Goal: Transaction & Acquisition: Purchase product/service

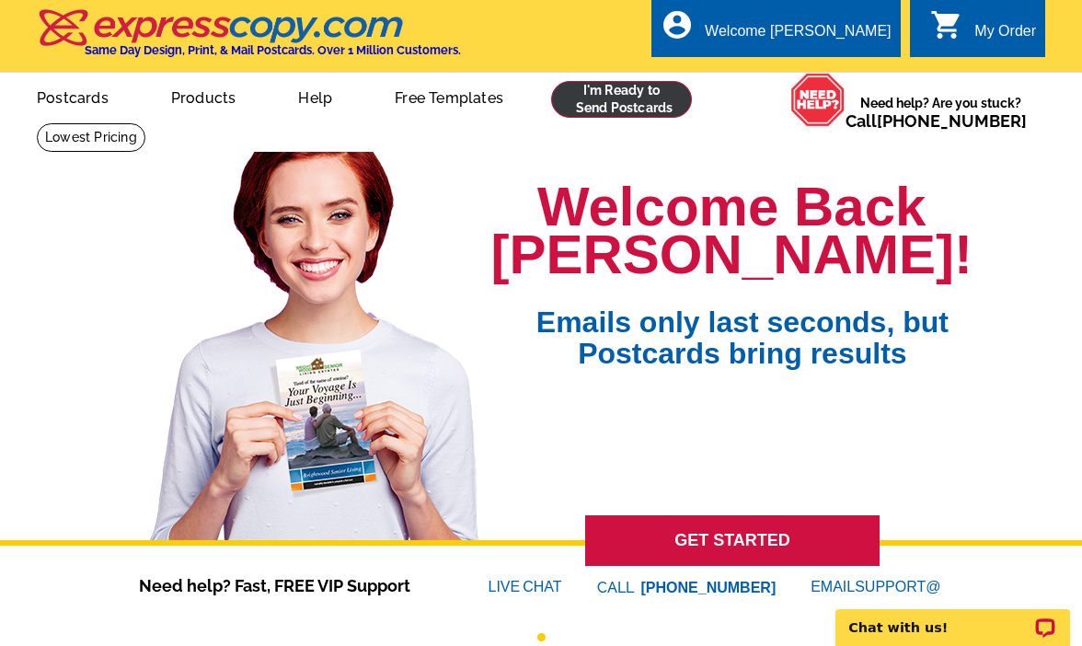
click at [626, 100] on link at bounding box center [621, 99] width 141 height 37
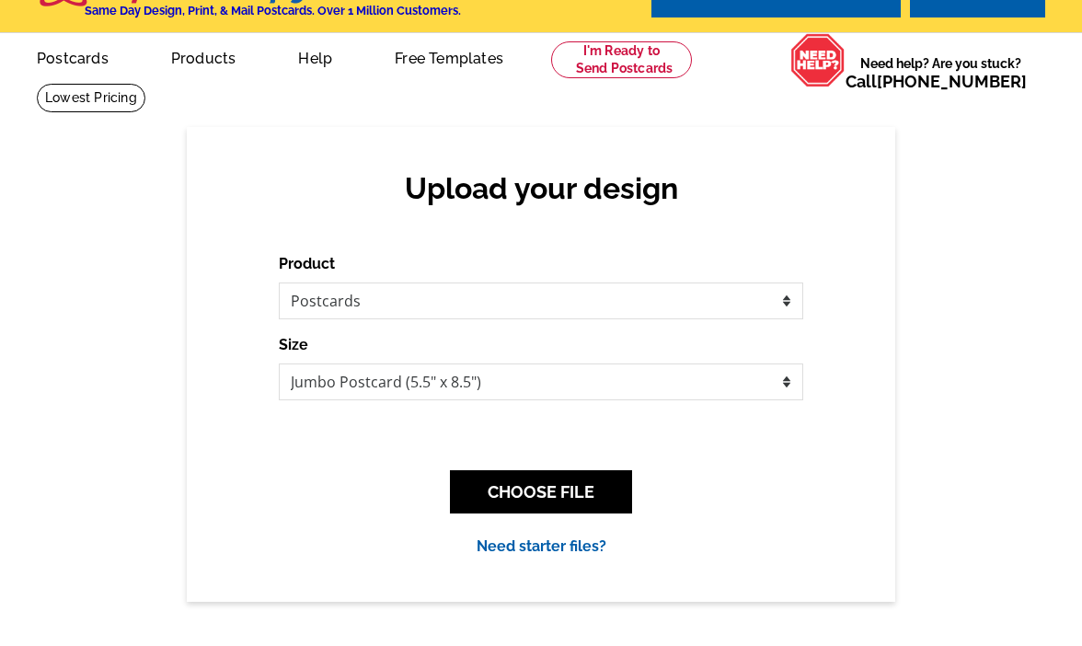
scroll to position [40, 0]
select select "3"
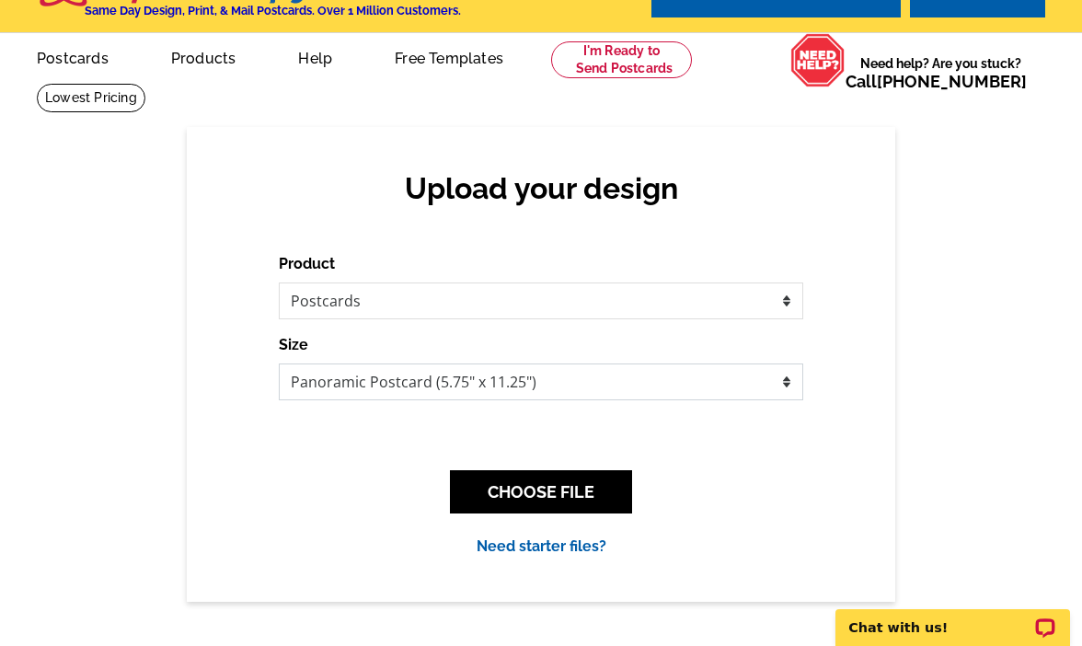
scroll to position [0, 0]
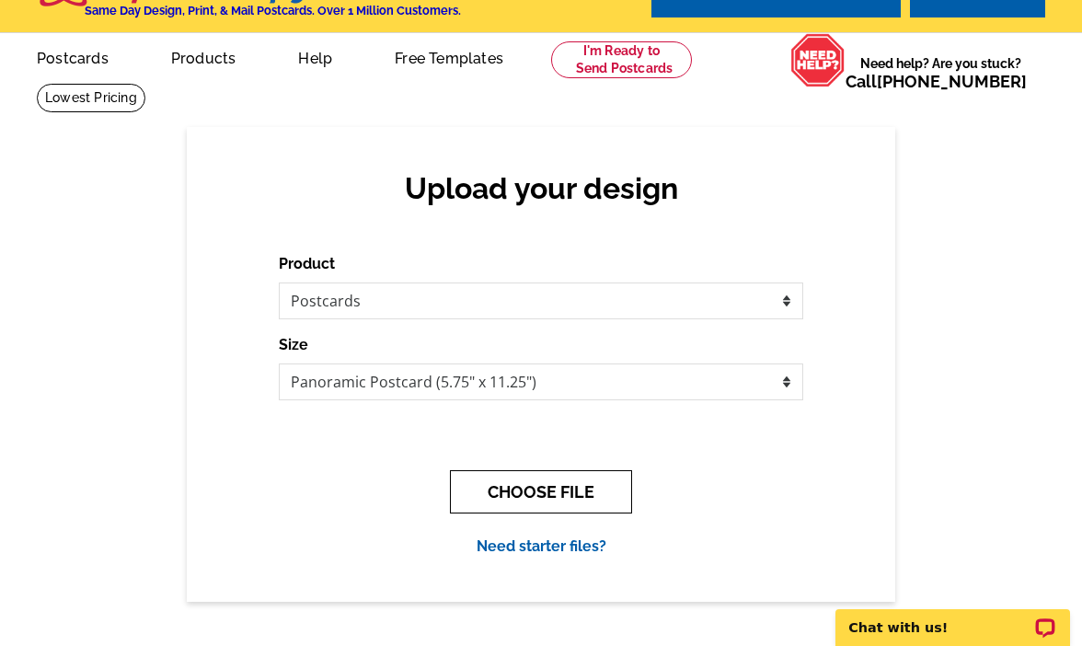
click at [533, 505] on button "CHOOSE FILE" at bounding box center [541, 491] width 182 height 43
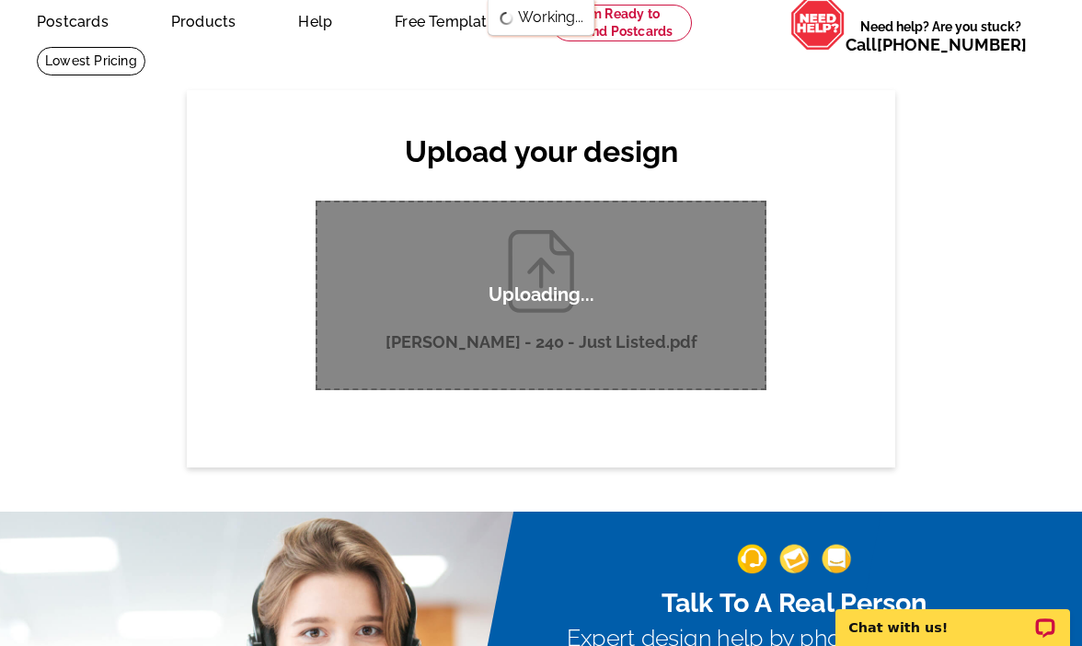
scroll to position [87, 0]
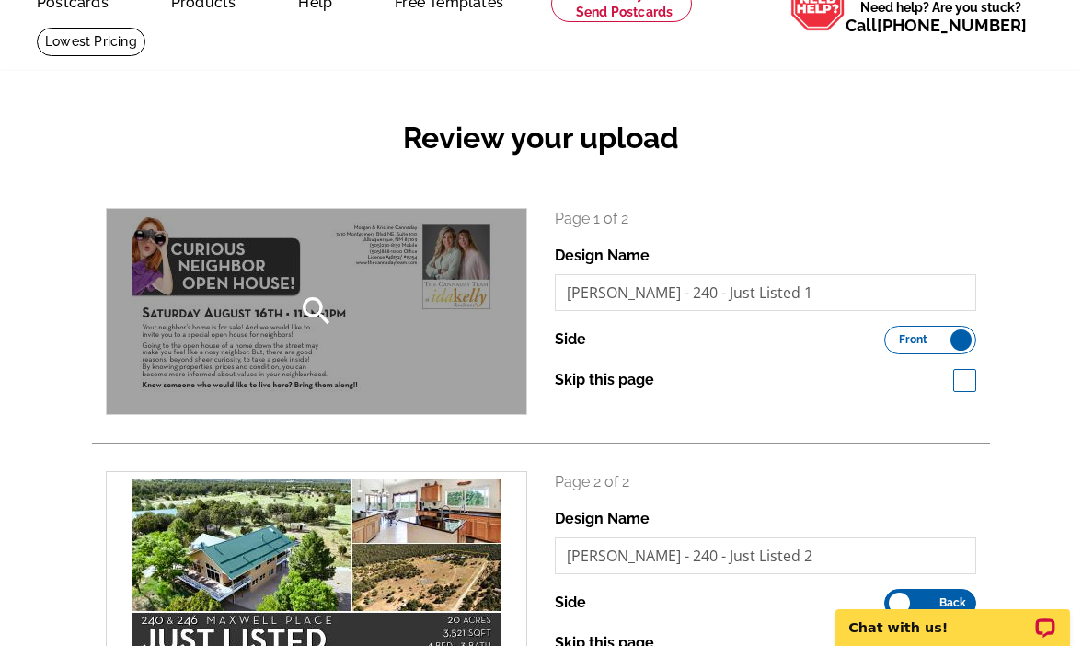
scroll to position [133, 0]
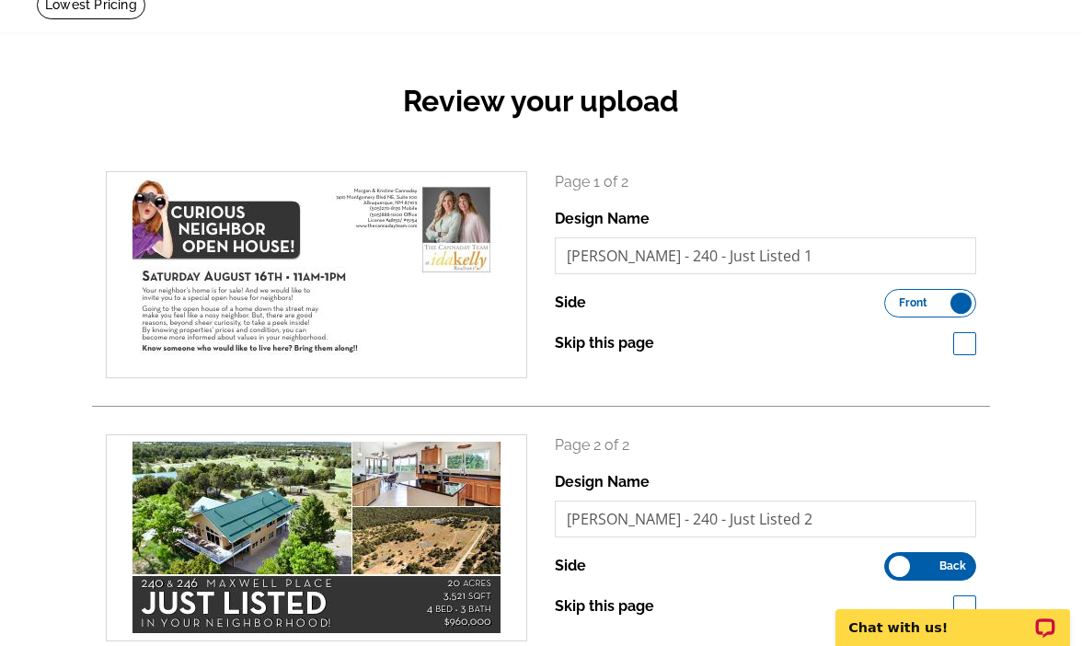
click at [956, 303] on label "Front Back" at bounding box center [930, 303] width 92 height 29
click at [894, 298] on input "Front Back" at bounding box center [894, 298] width 0 height 0
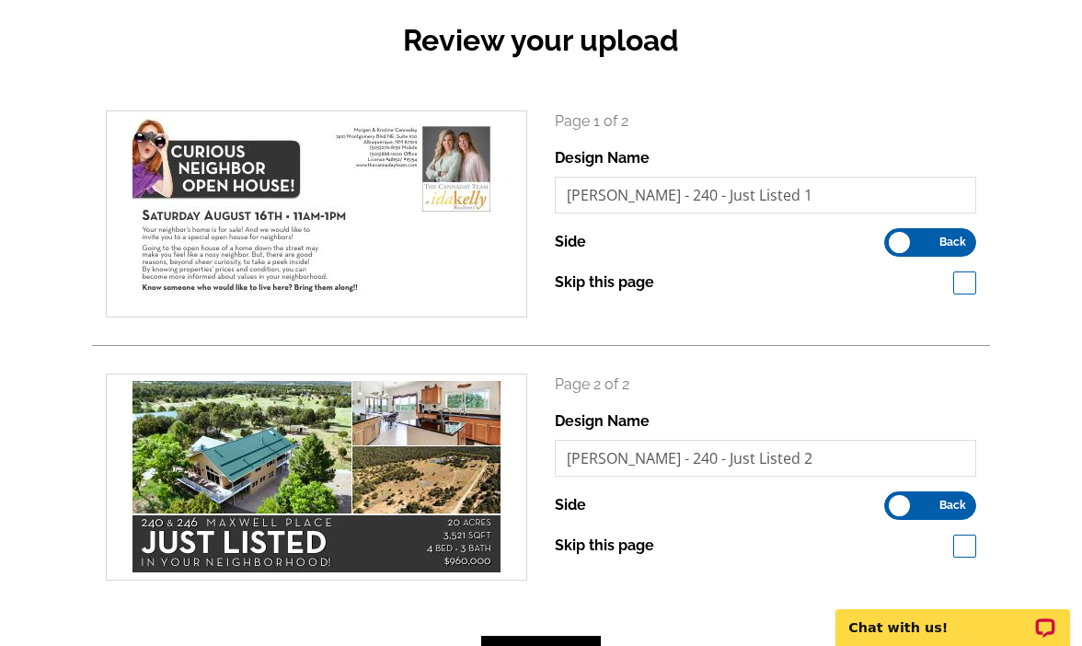
scroll to position [198, 0]
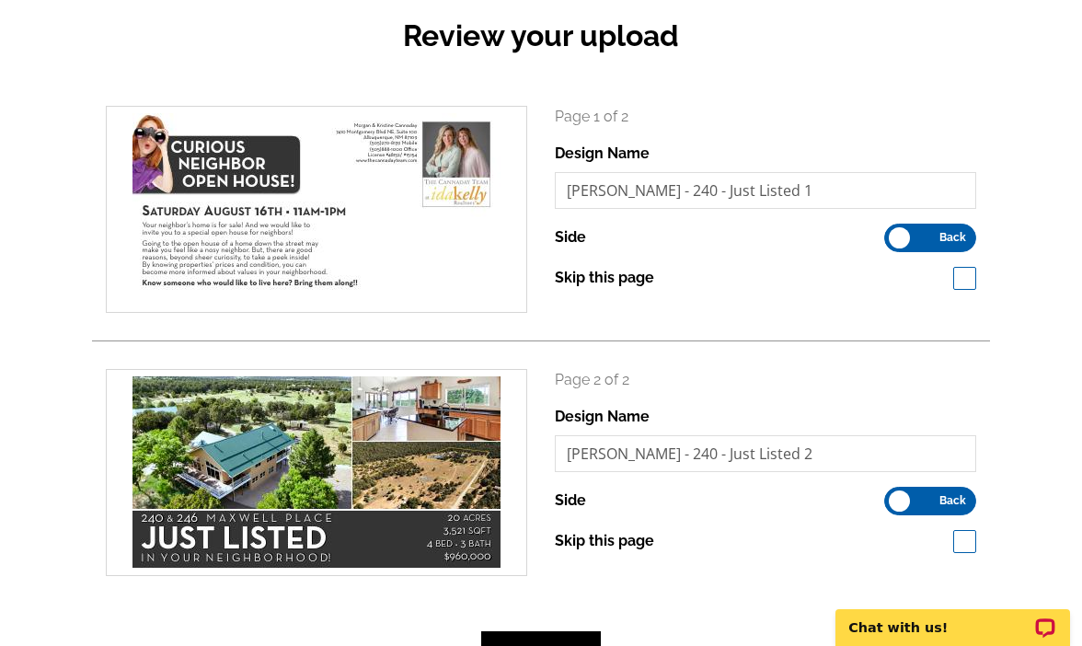
click at [908, 497] on label "Front Back" at bounding box center [930, 501] width 92 height 29
click at [894, 496] on input "Front Back" at bounding box center [894, 496] width 0 height 0
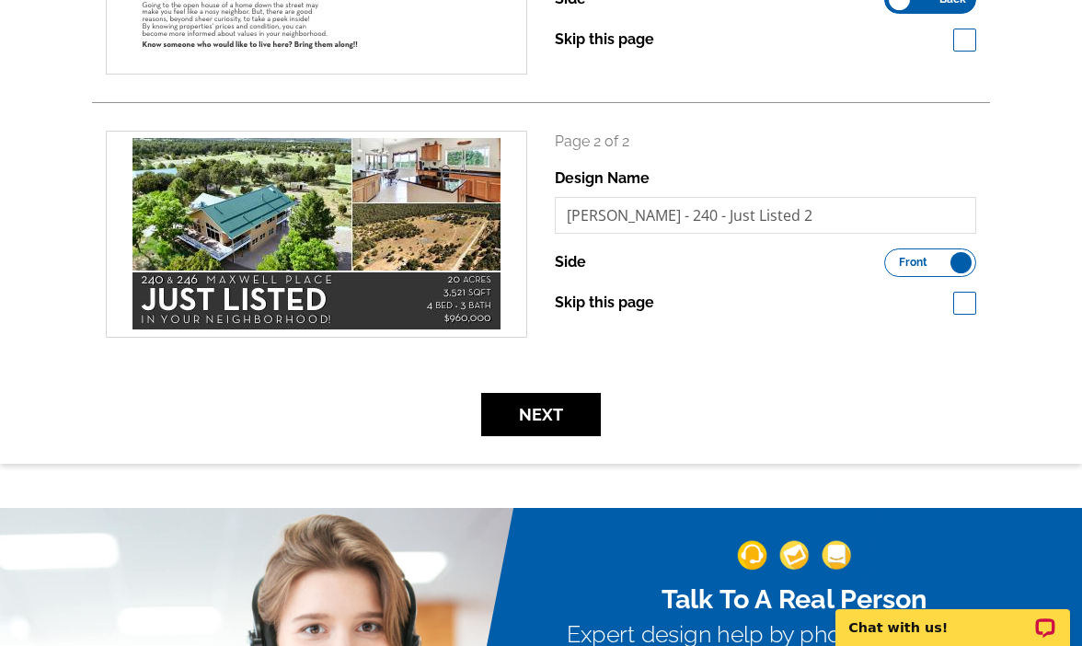
scroll to position [531, 0]
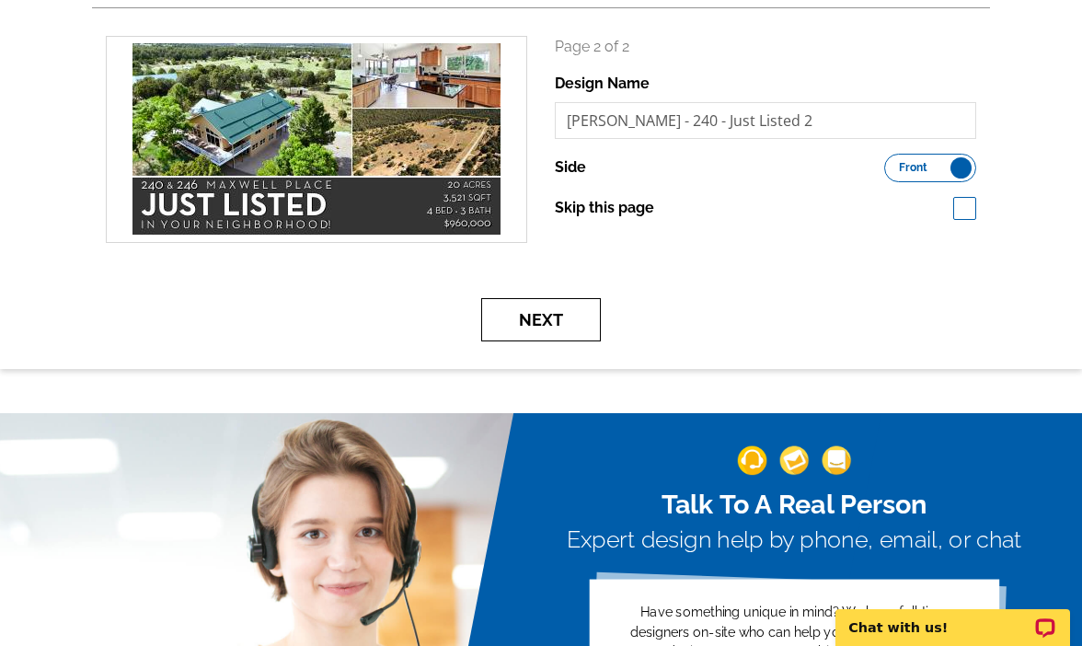
click at [543, 310] on button "Next" at bounding box center [541, 319] width 120 height 43
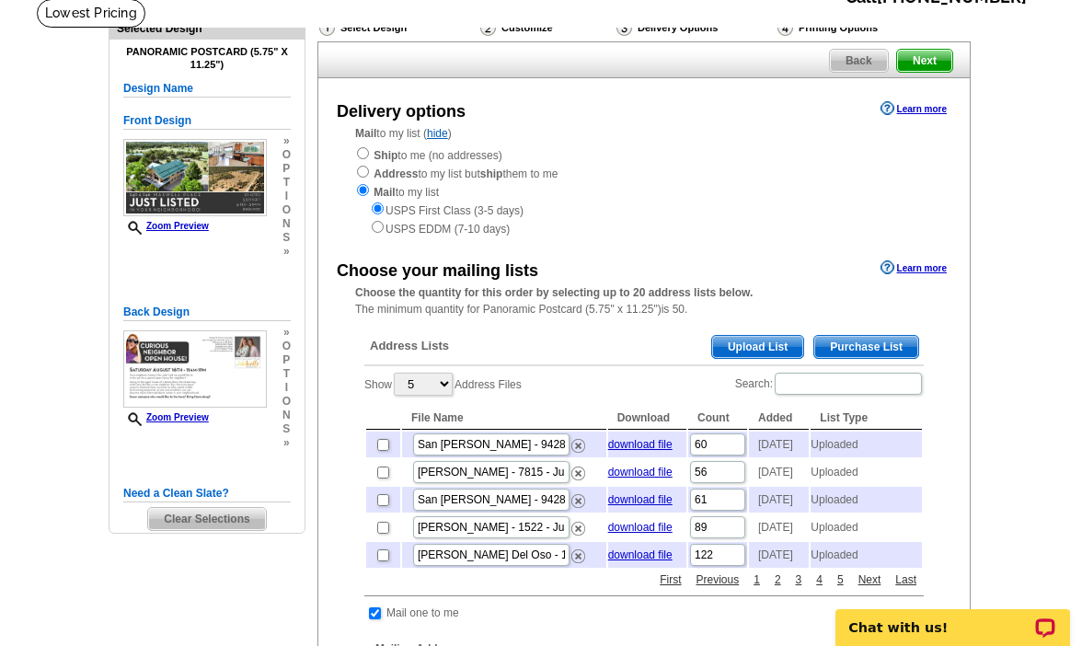
scroll to position [169, 0]
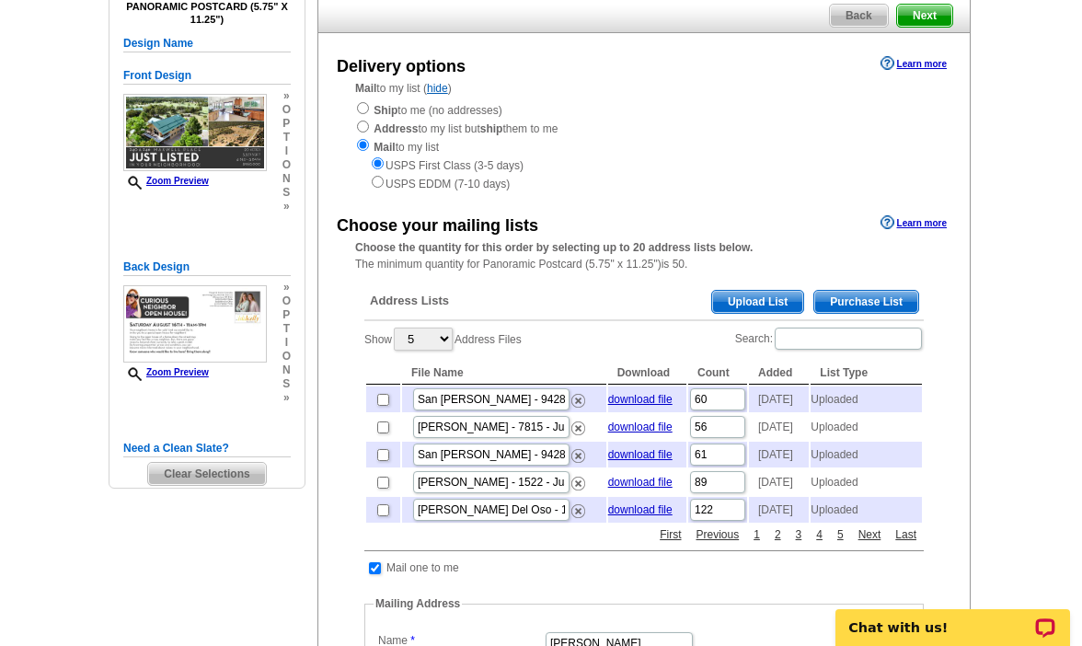
click at [778, 294] on span "Upload List" at bounding box center [757, 302] width 91 height 22
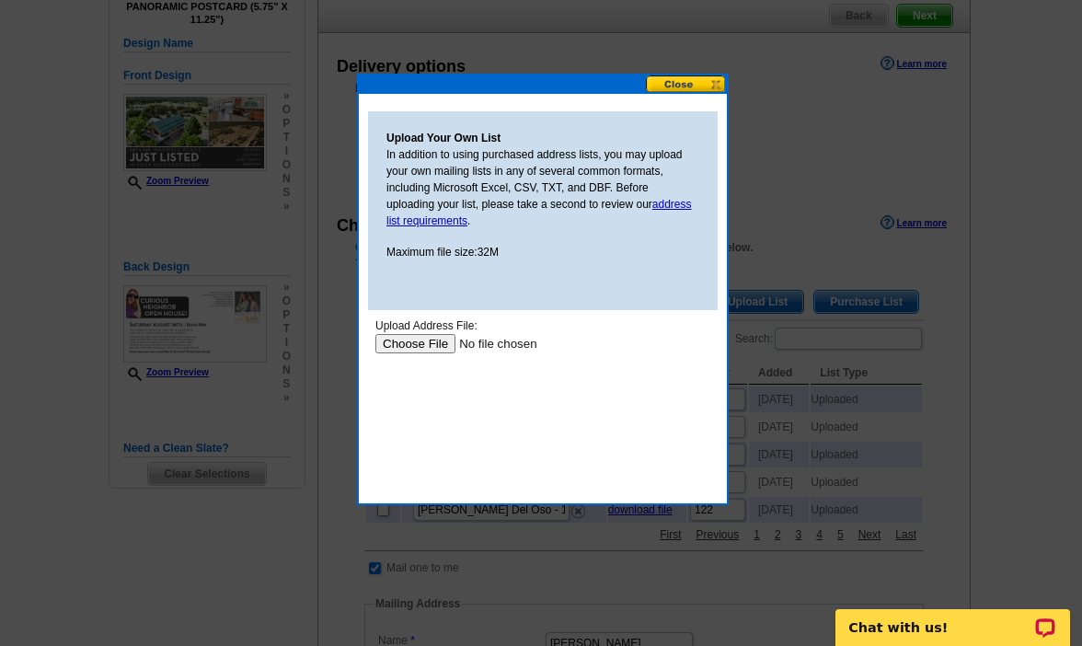
scroll to position [0, 0]
click at [405, 346] on input "file" at bounding box center [491, 343] width 233 height 19
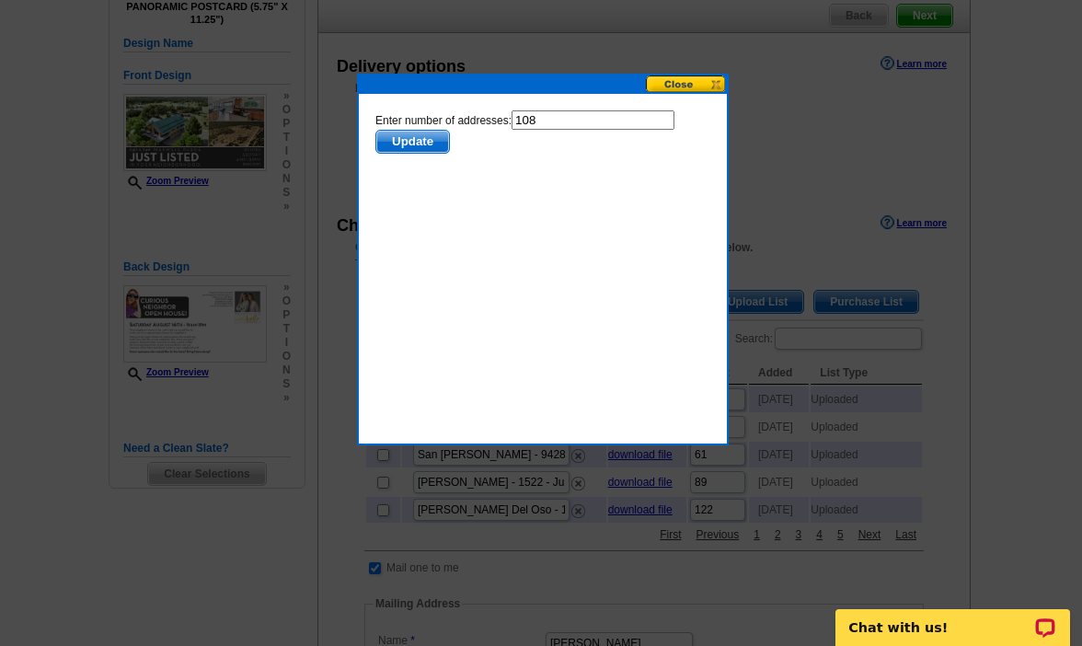
click at [575, 130] on form "Enter number of addresses: 108 Update" at bounding box center [542, 131] width 335 height 43
click at [555, 119] on input "108" at bounding box center [593, 119] width 163 height 19
type input "107"
click at [409, 150] on span "Update" at bounding box center [412, 142] width 73 height 22
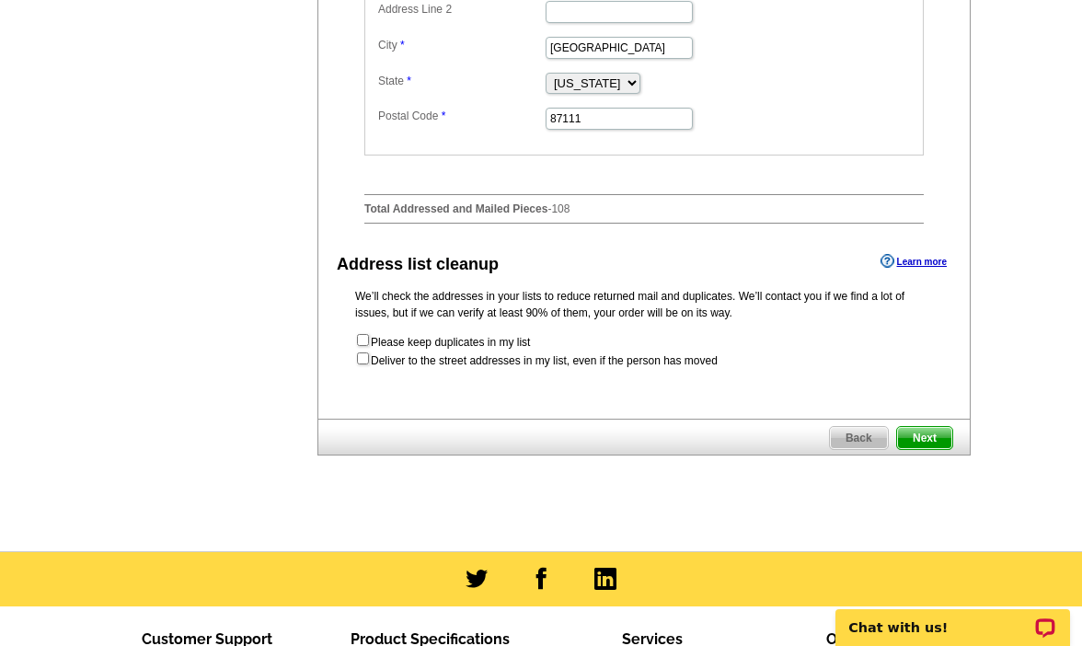
scroll to position [912, 0]
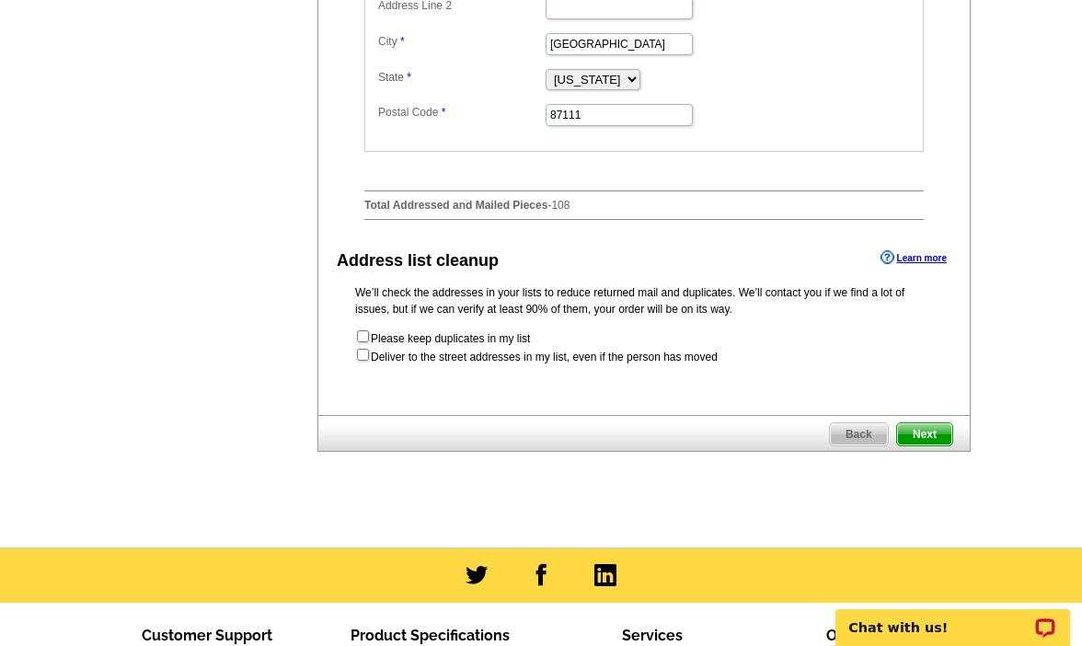
click at [915, 445] on span "Next" at bounding box center [924, 434] width 55 height 22
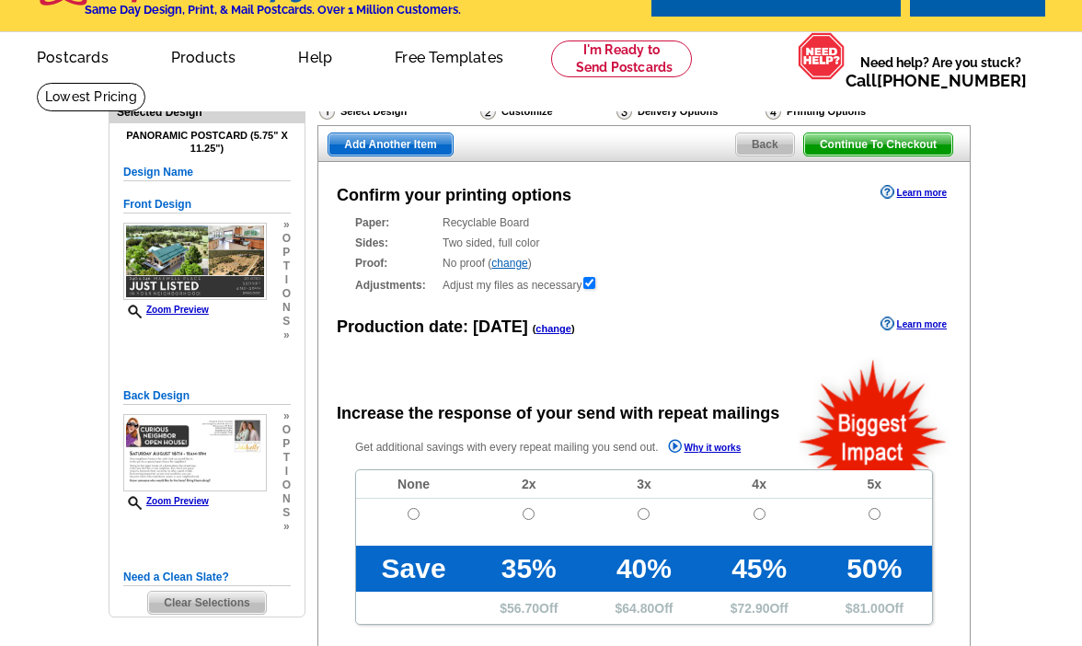
radio input "false"
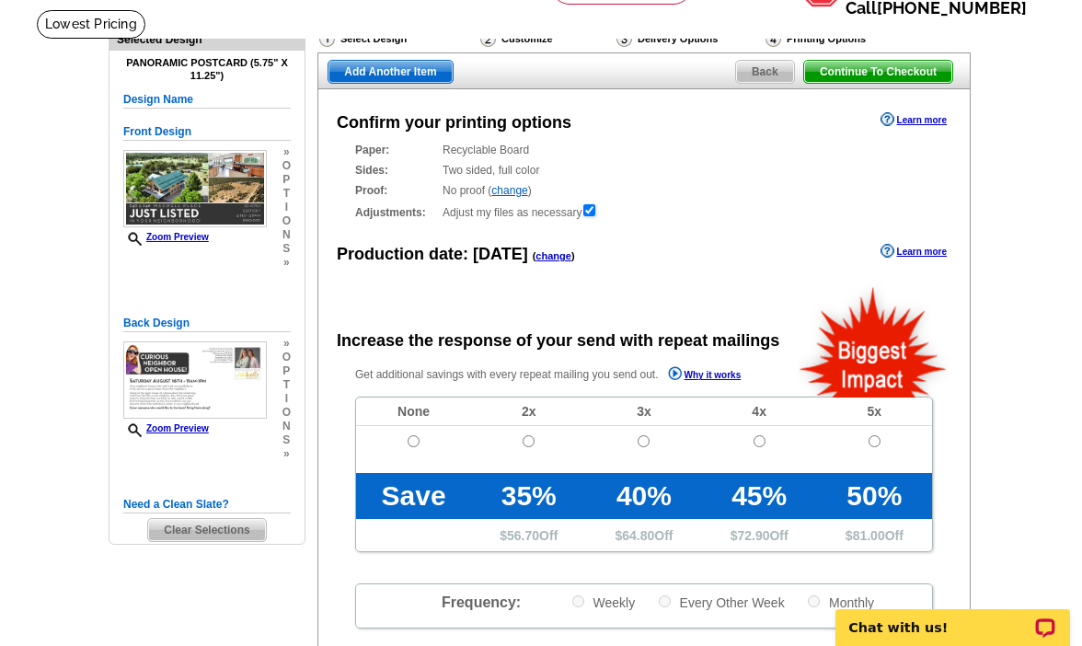
click at [416, 438] on input "radio" at bounding box center [414, 441] width 12 height 12
radio input "true"
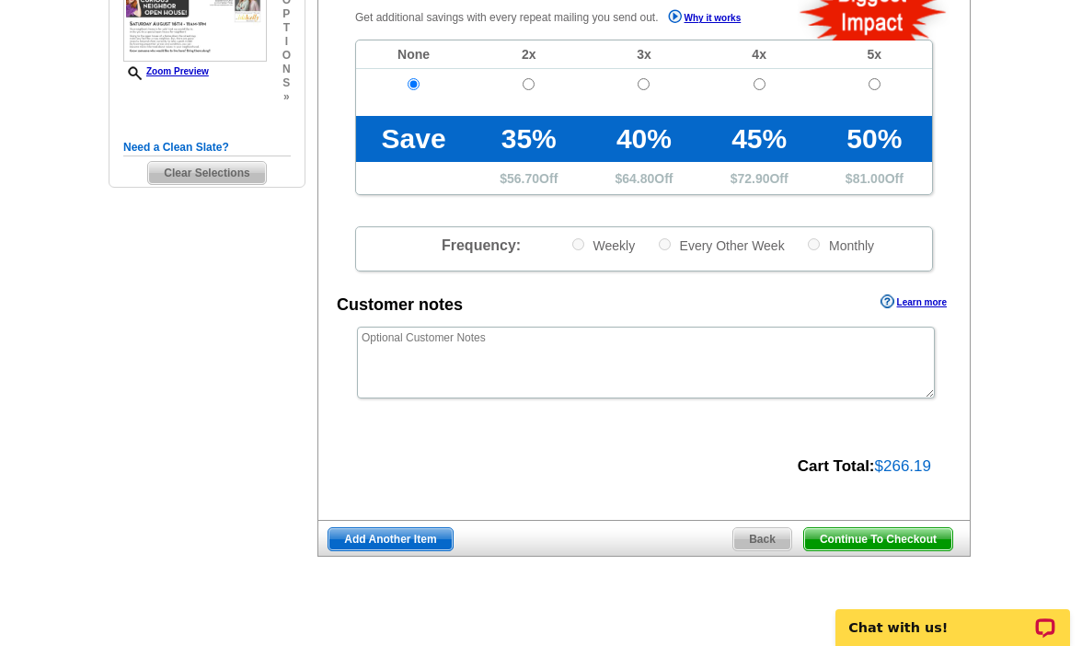
scroll to position [494, 0]
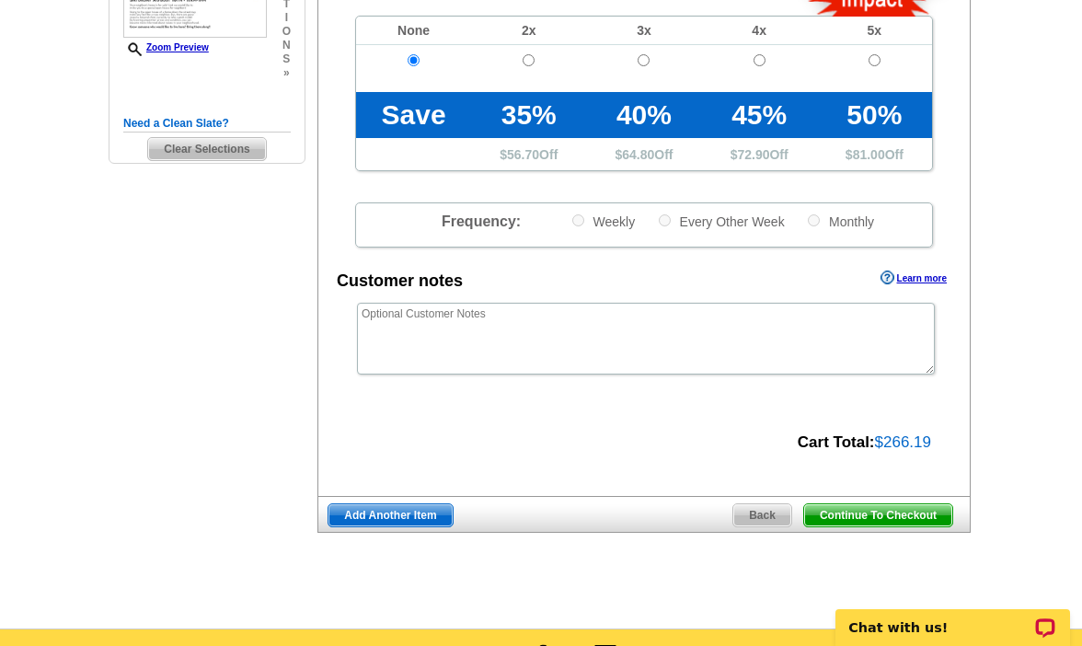
click at [877, 509] on span "Continue To Checkout" at bounding box center [878, 515] width 148 height 22
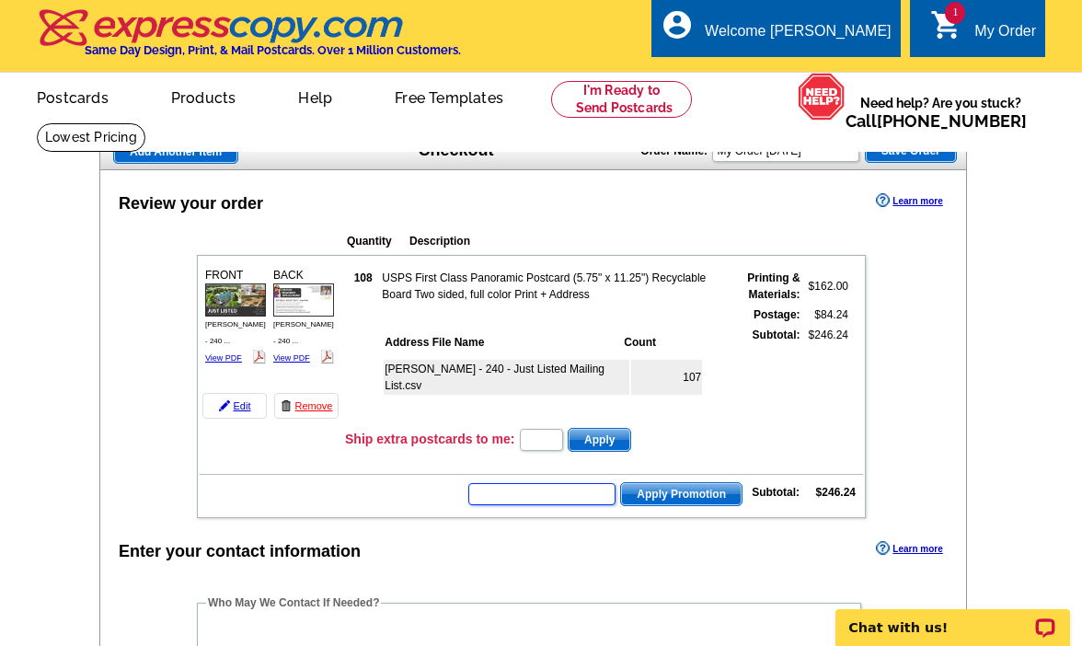
click at [548, 499] on input "text" at bounding box center [541, 494] width 147 height 22
type input "E3025"
click at [710, 503] on span "Apply Promotion" at bounding box center [681, 494] width 121 height 22
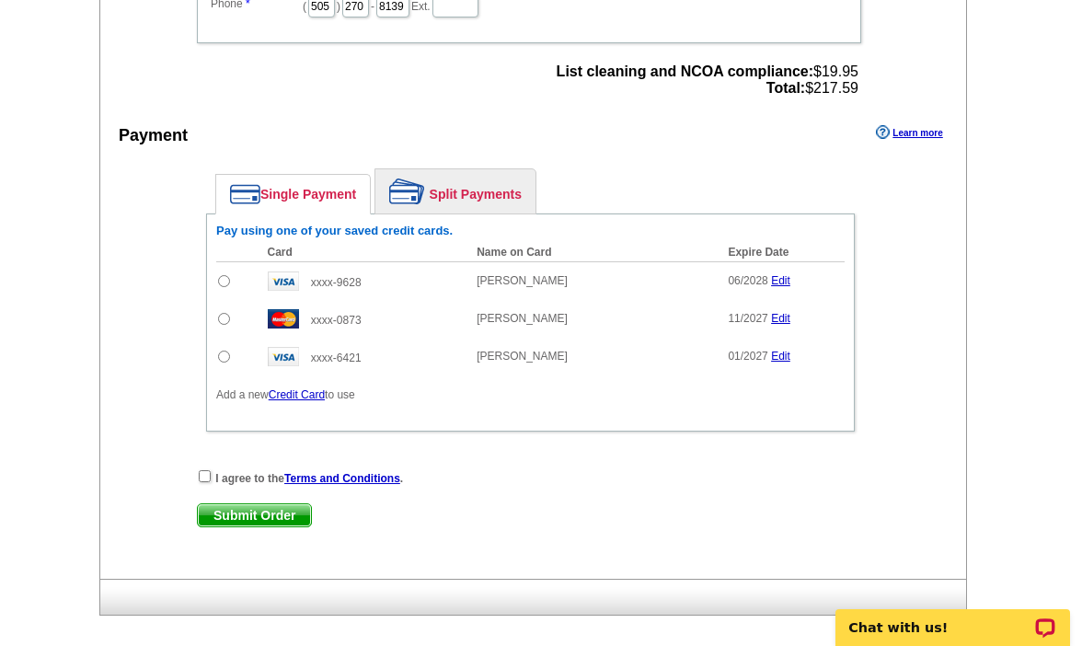
scroll to position [791, 0]
click at [223, 318] on input "radio" at bounding box center [224, 319] width 12 height 12
radio input "true"
click at [204, 479] on input "checkbox" at bounding box center [205, 476] width 12 height 12
checkbox input "true"
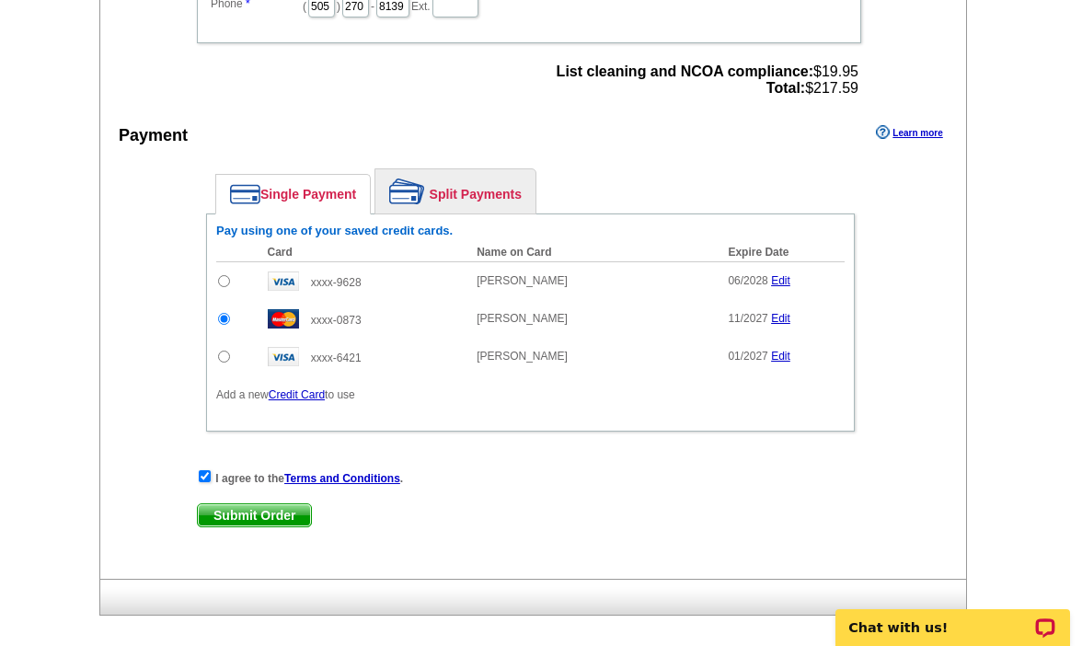
click at [234, 511] on span "Submit Order" at bounding box center [254, 515] width 113 height 22
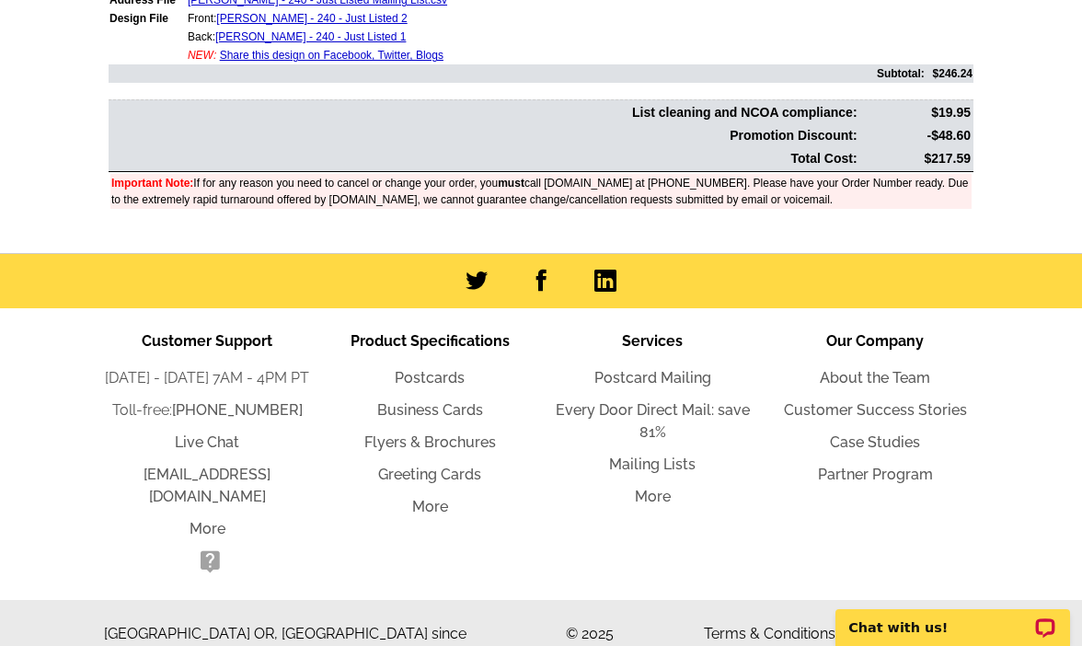
scroll to position [767, 0]
